Goal: Book appointment/travel/reservation

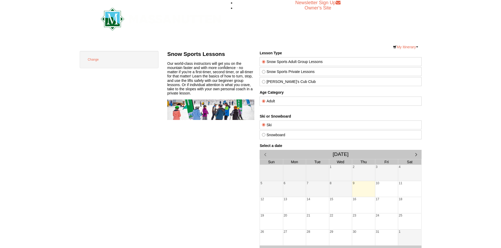
click at [263, 82] on input "[PERSON_NAME]'s Cub Club" at bounding box center [263, 81] width 3 height 3
radio input "true"
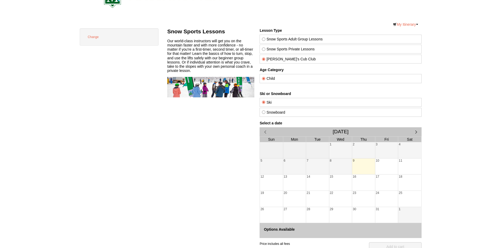
scroll to position [53, 0]
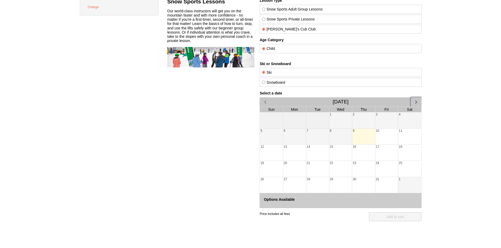
click at [416, 100] on span "button" at bounding box center [416, 103] width 6 height 6
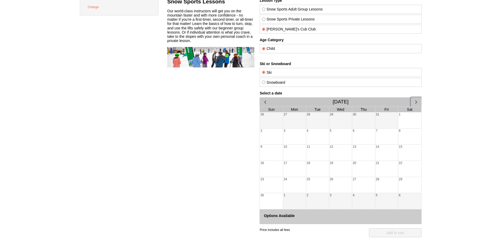
click at [410, 124] on div "1" at bounding box center [409, 121] width 23 height 16
click at [414, 105] on span "button" at bounding box center [416, 103] width 6 height 6
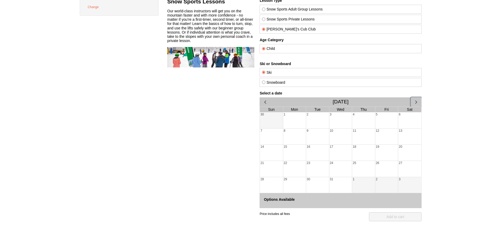
click at [335, 145] on div "17" at bounding box center [340, 147] width 23 height 5
click at [350, 154] on div "17" at bounding box center [340, 153] width 23 height 16
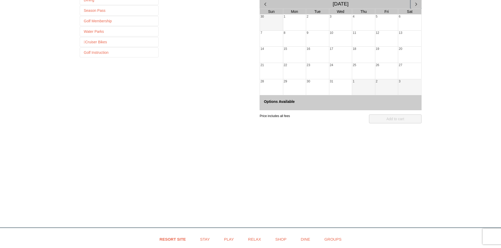
scroll to position [26, 0]
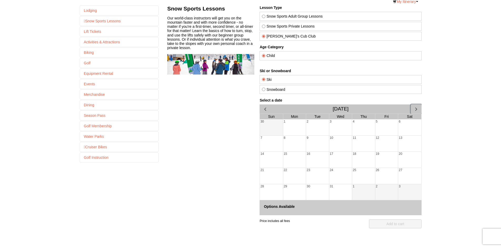
click at [417, 111] on span "button" at bounding box center [416, 109] width 6 height 6
click at [350, 148] on div "7" at bounding box center [340, 144] width 23 height 16
click at [321, 147] on div "6" at bounding box center [317, 144] width 23 height 16
click at [395, 147] on div "9" at bounding box center [386, 144] width 23 height 16
drag, startPoint x: 350, startPoint y: 176, endPoint x: 340, endPoint y: 175, distance: 10.3
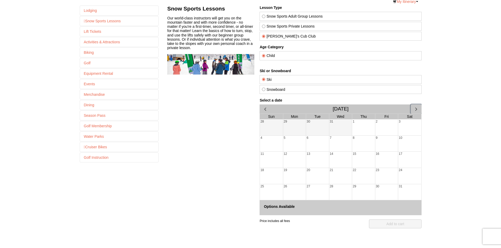
click at [349, 176] on div "21" at bounding box center [340, 176] width 23 height 16
drag, startPoint x: 273, startPoint y: 173, endPoint x: 370, endPoint y: 165, distance: 98.1
click at [272, 173] on div "18" at bounding box center [270, 176] width 23 height 16
click at [378, 165] on div "16" at bounding box center [386, 160] width 23 height 16
click at [415, 110] on span "button" at bounding box center [416, 109] width 6 height 6
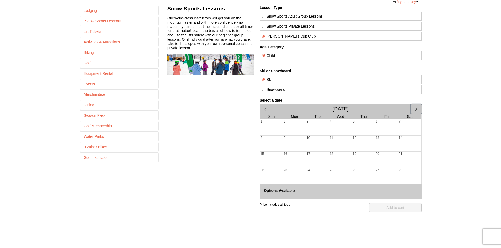
click at [364, 165] on div "19" at bounding box center [363, 160] width 23 height 16
click at [343, 163] on div "18" at bounding box center [340, 160] width 23 height 16
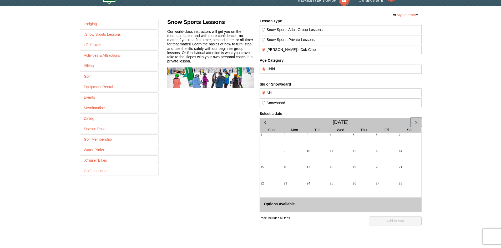
scroll to position [0, 0]
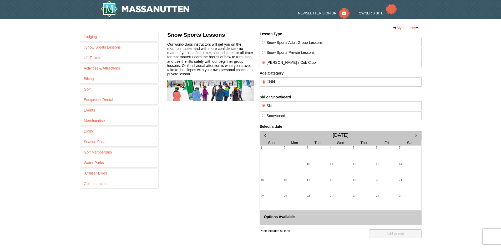
click at [263, 53] on input "Snow Sports Private Lessons" at bounding box center [263, 52] width 3 height 3
radio input "true"
click at [266, 136] on span "button" at bounding box center [265, 136] width 6 height 6
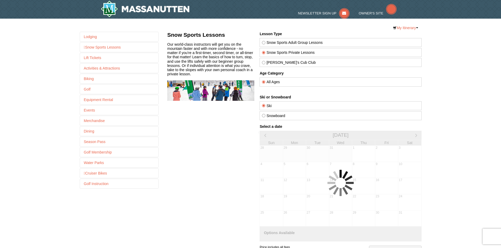
click at [266, 136] on div "Select a date January 2026 Sun Mon Tue Wed Thu Fri Sat 28 29 30 31 1 2 3 4 5 6 …" at bounding box center [340, 183] width 162 height 117
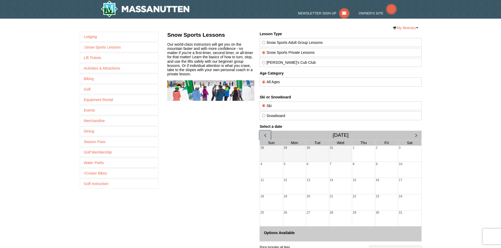
click at [266, 136] on span "button" at bounding box center [265, 136] width 6 height 6
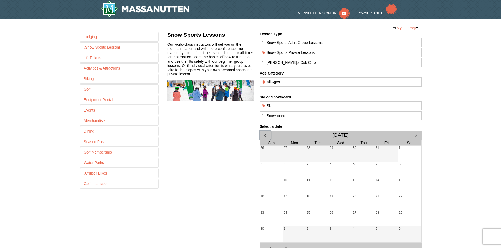
click at [408, 159] on div "1" at bounding box center [409, 154] width 23 height 16
click at [409, 166] on div "8" at bounding box center [409, 170] width 23 height 16
click at [409, 184] on div "15" at bounding box center [409, 186] width 23 height 16
click at [364, 197] on div "20" at bounding box center [363, 203] width 23 height 16
click at [305, 190] on div "10" at bounding box center [294, 186] width 23 height 16
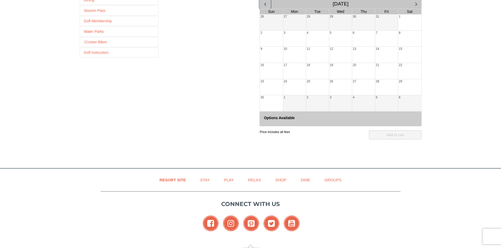
scroll to position [26, 0]
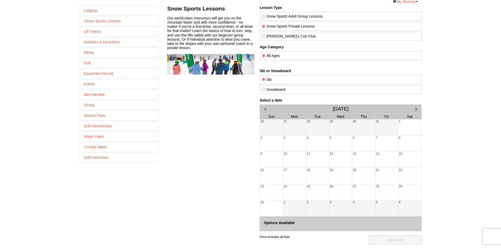
click at [264, 88] on label "Snowboard" at bounding box center [340, 90] width 157 height 4
click at [264, 88] on input "Snowboard" at bounding box center [263, 89] width 3 height 3
radio input "true"
click at [265, 35] on input "[PERSON_NAME]'s Cub Club" at bounding box center [263, 36] width 3 height 3
radio input "true"
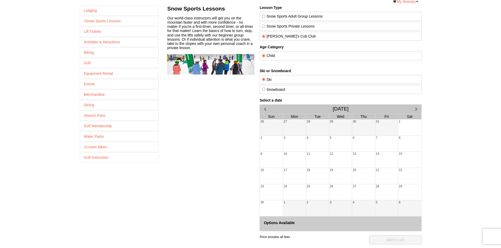
click at [263, 88] on label "Snowboard" at bounding box center [340, 90] width 157 height 4
click at [263, 88] on input "Snowboard" at bounding box center [263, 89] width 3 height 3
radio input "true"
click at [94, 20] on link "Snow Sports Lessons" at bounding box center [119, 20] width 78 height 9
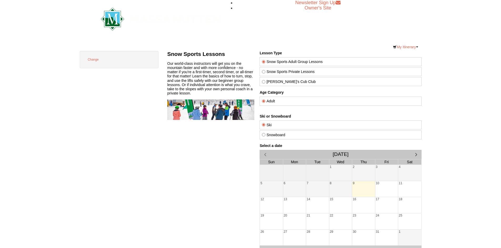
click at [273, 82] on label "[PERSON_NAME]'s Cub Club" at bounding box center [340, 82] width 157 height 4
click at [265, 82] on input "[PERSON_NAME]'s Cub Club" at bounding box center [263, 81] width 3 height 3
radio input "true"
click at [235, 74] on div "Our world-class instructors will get you on the mountain faster and with more c…" at bounding box center [210, 79] width 87 height 34
click at [94, 59] on button "Change" at bounding box center [93, 59] width 17 height 7
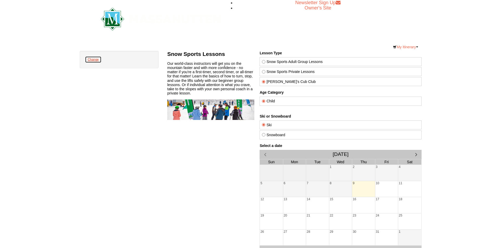
click at [94, 59] on button "Change" at bounding box center [93, 59] width 17 height 7
